Goal: Information Seeking & Learning: Learn about a topic

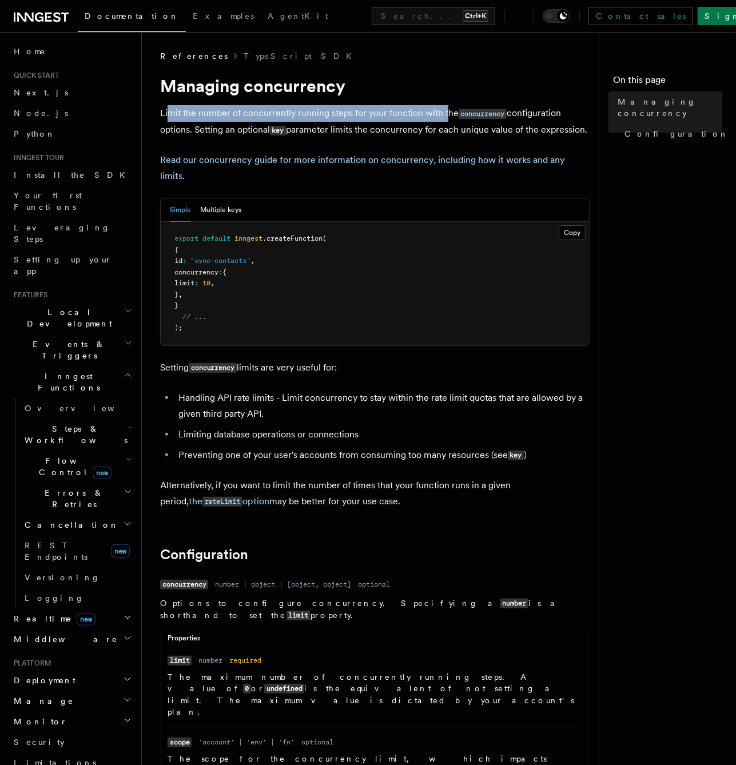
drag, startPoint x: 169, startPoint y: 113, endPoint x: 446, endPoint y: 114, distance: 277.4
click at [446, 114] on p "Limit the number of concurrently running steps for your function with the concu…" at bounding box center [375, 121] width 430 height 33
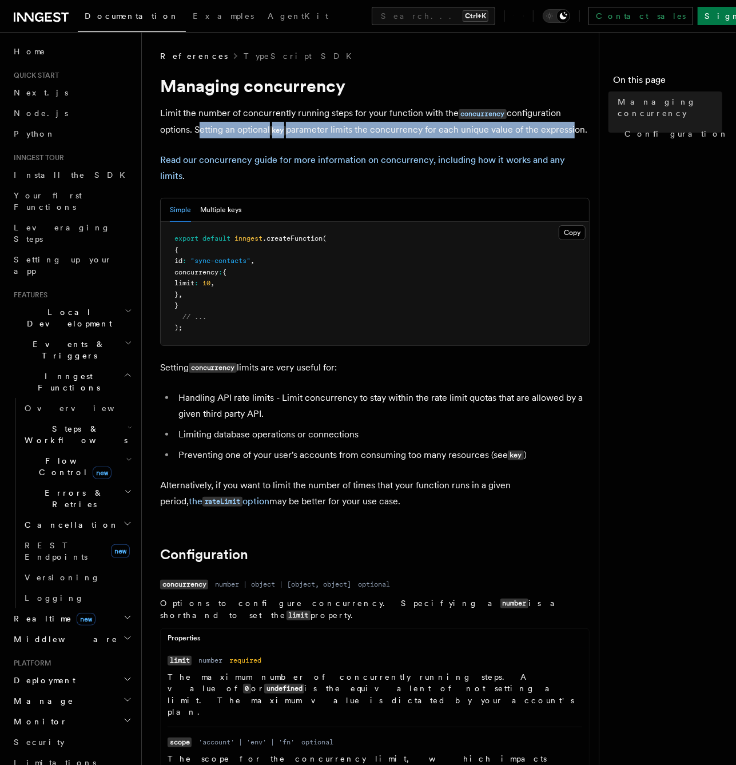
drag, startPoint x: 196, startPoint y: 134, endPoint x: 575, endPoint y: 132, distance: 379.2
click at [575, 132] on p "Limit the number of concurrently running steps for your function with the concu…" at bounding box center [375, 121] width 430 height 33
click at [576, 132] on p "Limit the number of concurrently running steps for your function with the concu…" at bounding box center [375, 121] width 430 height 33
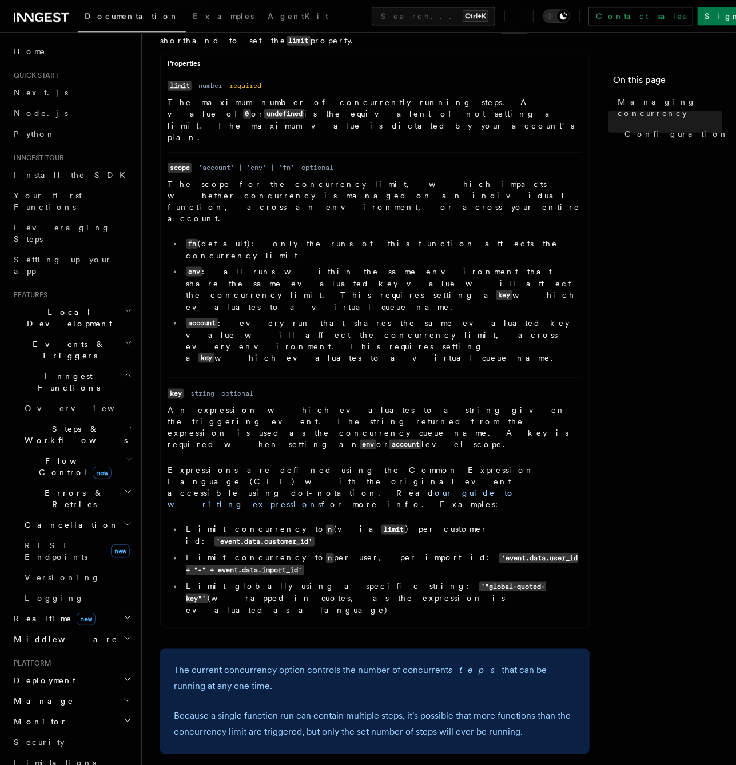
scroll to position [577, 0]
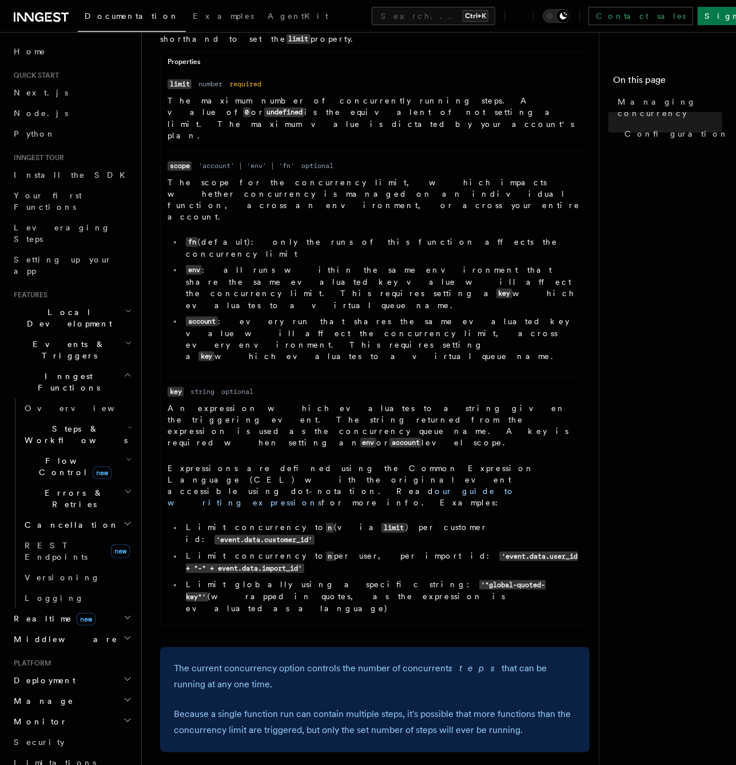
click at [121, 451] on h2 "Flow Control new" at bounding box center [77, 467] width 114 height 32
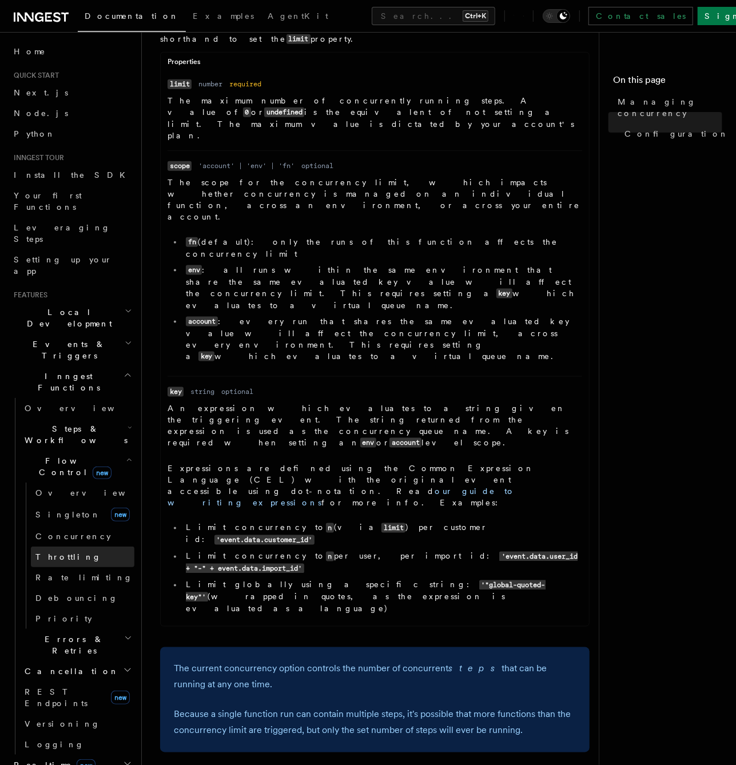
click at [100, 547] on link "Throttling" at bounding box center [83, 557] width 104 height 21
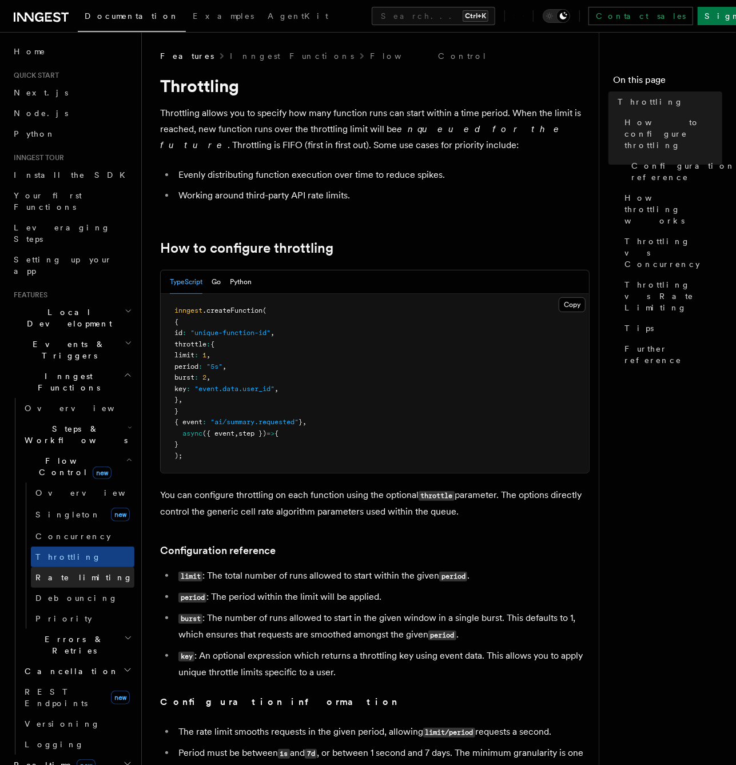
click at [103, 567] on link "Rate limiting" at bounding box center [83, 577] width 104 height 21
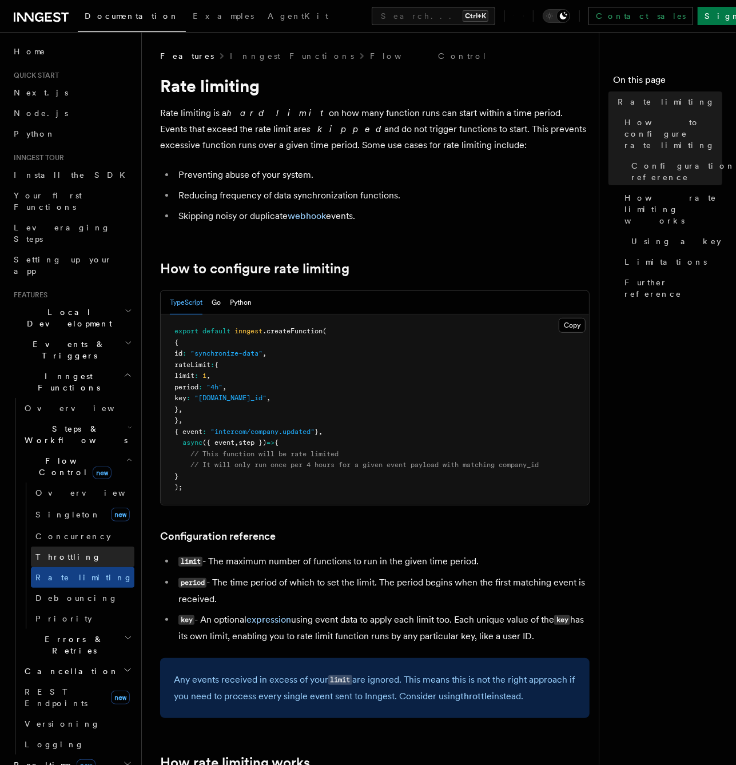
click at [83, 547] on link "Throttling" at bounding box center [83, 557] width 104 height 21
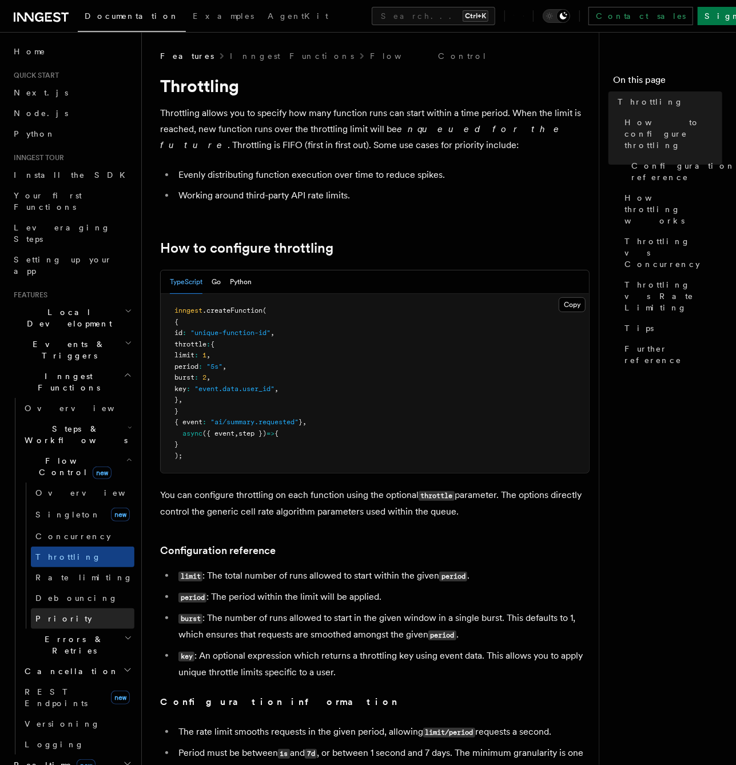
click at [57, 614] on span "Priority" at bounding box center [63, 618] width 57 height 9
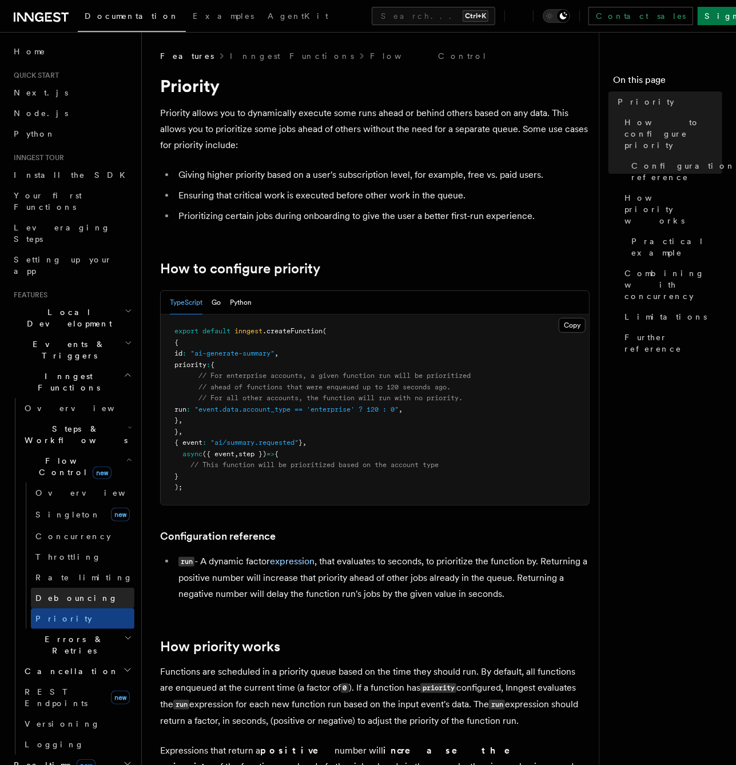
click at [70, 594] on span "Debouncing" at bounding box center [76, 598] width 82 height 9
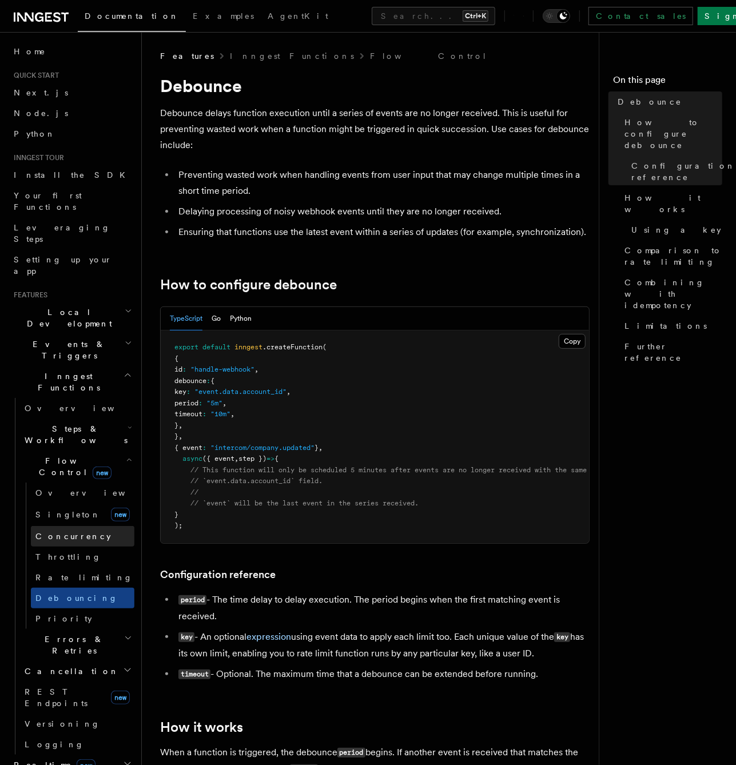
click at [66, 532] on span "Concurrency" at bounding box center [72, 536] width 75 height 9
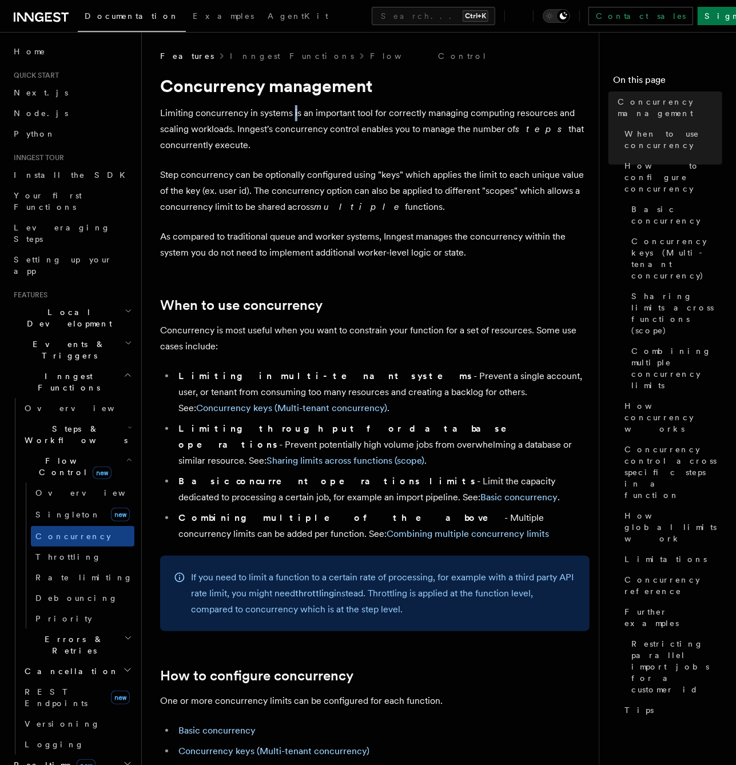
click at [295, 118] on p "Limiting concurrency in systems is an important tool for correctly managing com…" at bounding box center [375, 129] width 430 height 48
